Goal: Task Accomplishment & Management: Use online tool/utility

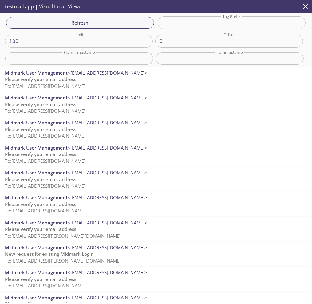
click at [139, 79] on p "Please verify your email address To: ecommerce.kmtest7@inbox.testmail.app" at bounding box center [156, 82] width 302 height 13
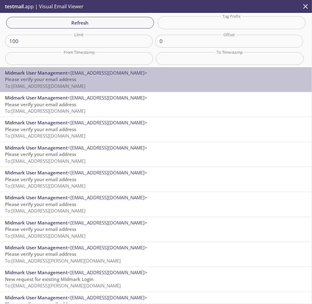
click at [160, 81] on p "Please verify your email address To: [EMAIL_ADDRESS][DOMAIN_NAME]" at bounding box center [156, 82] width 302 height 13
